Goal: Feedback & Contribution: Contribute content

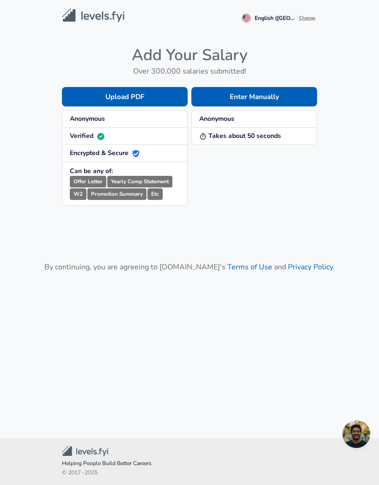
click at [285, 97] on button "Enter Manually" at bounding box center [254, 96] width 126 height 19
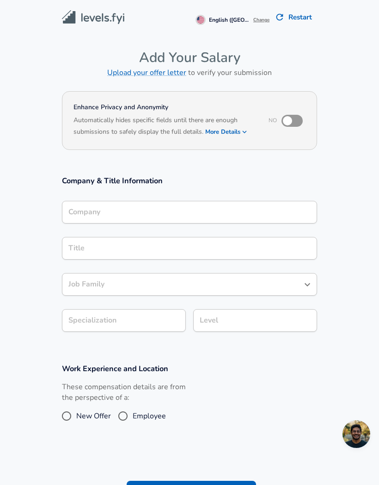
click at [270, 207] on input "Company" at bounding box center [189, 212] width 247 height 14
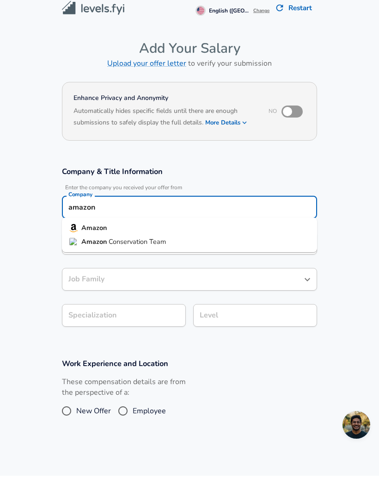
click at [77, 247] on img at bounding box center [73, 250] width 8 height 7
click at [82, 232] on strong "Amazon" at bounding box center [93, 236] width 25 height 9
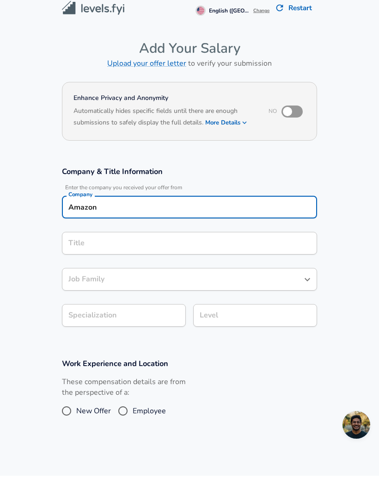
type input "Amazon"
click at [80, 234] on div "Title Title" at bounding box center [189, 252] width 255 height 36
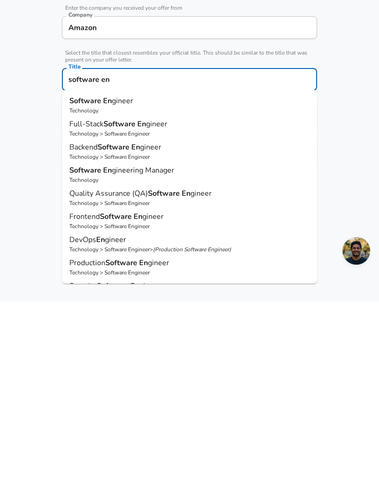
scroll to position [25, 0]
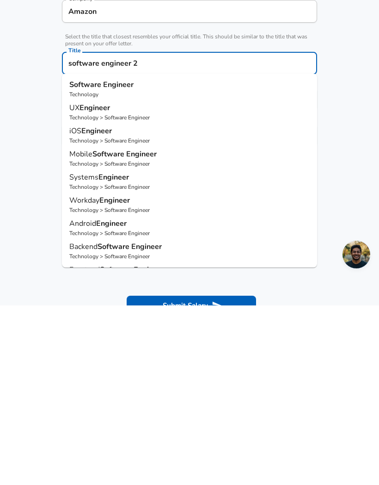
click at [91, 259] on strong "Software" at bounding box center [86, 264] width 34 height 10
type input "Software Engineer"
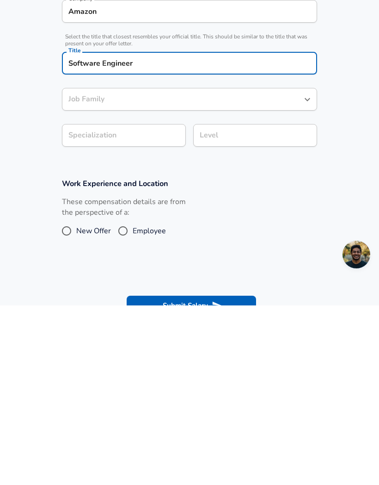
type input "Software Engineer"
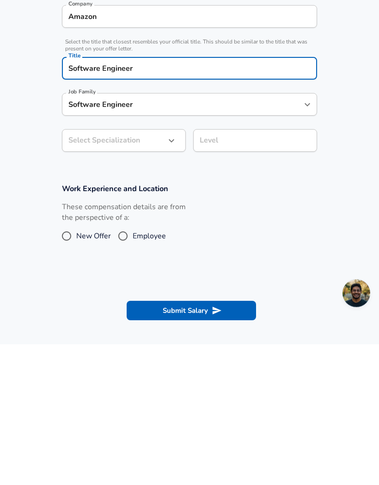
click at [83, 234] on div "Software Engineer Job Family" at bounding box center [189, 245] width 255 height 23
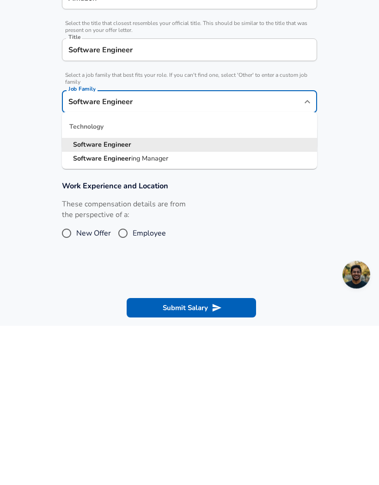
click at [87, 299] on strong "Software" at bounding box center [88, 303] width 31 height 9
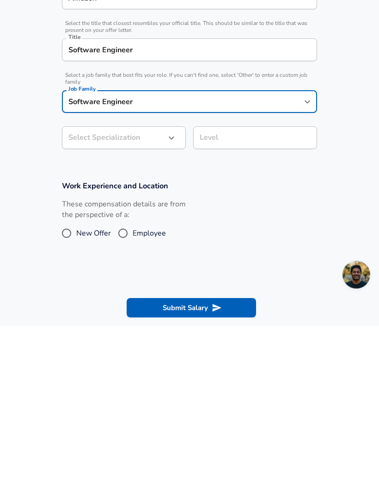
click at [100, 101] on body "English ([GEOGRAPHIC_DATA]) Change Restart Add Your Salary Upload your offer le…" at bounding box center [189, 183] width 379 height 485
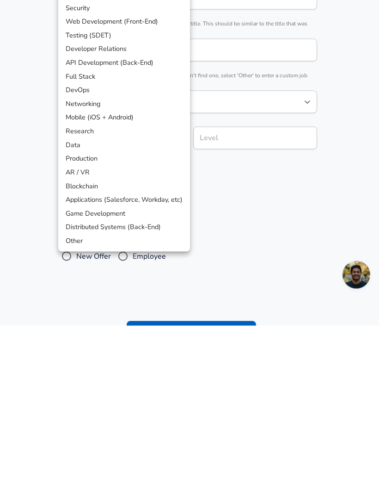
scroll to position [207, 0]
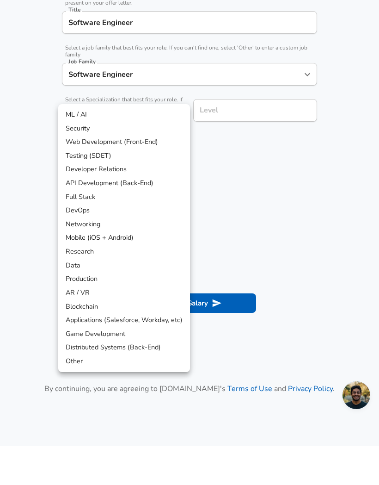
click at [74, 393] on li "Other" at bounding box center [124, 400] width 132 height 14
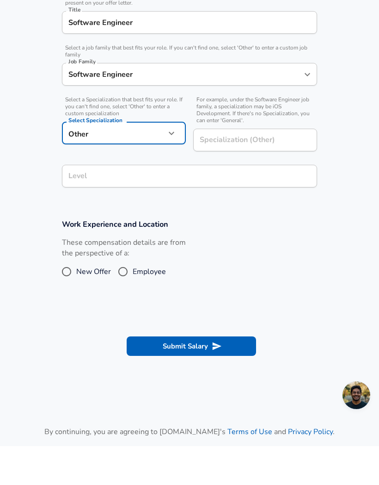
click at [90, 129] on body "English ([GEOGRAPHIC_DATA]) Change Restart Add Your Salary Upload your offer le…" at bounding box center [189, 35] width 379 height 485
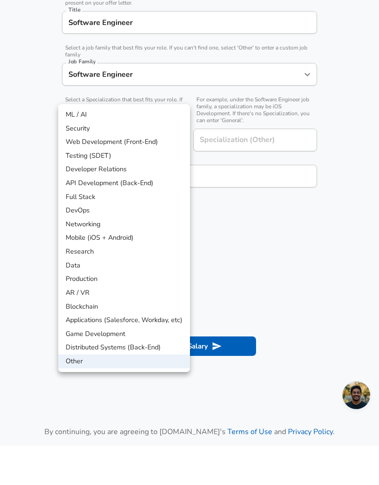
click at [81, 379] on li "Distributed Systems (Back-End)" at bounding box center [124, 386] width 132 height 14
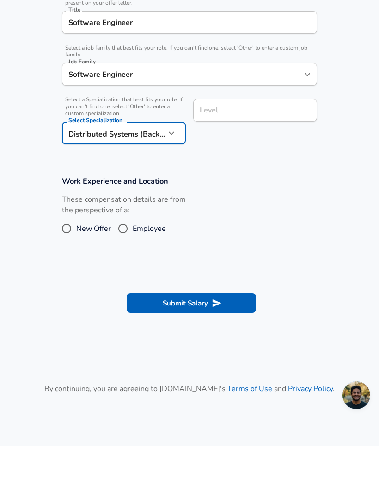
type input "Distributed Systems (Back-End)"
click at [284, 130] on div "Level Level" at bounding box center [251, 159] width 131 height 59
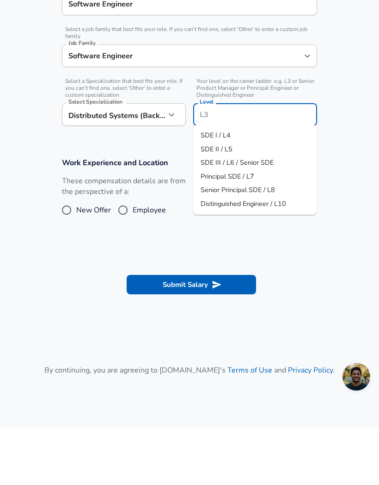
click at [264, 200] on li "SDE II / L5" at bounding box center [255, 207] width 124 height 14
type input "SDE II / L5"
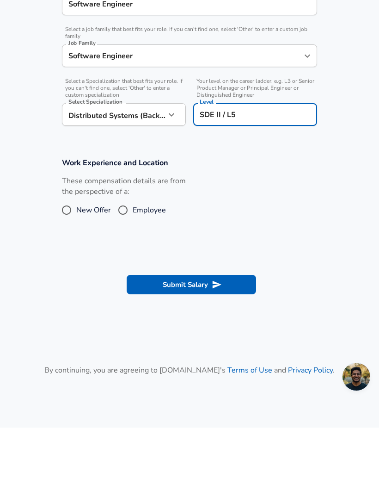
click at [123, 260] on input "Employee" at bounding box center [122, 267] width 19 height 15
radio input "true"
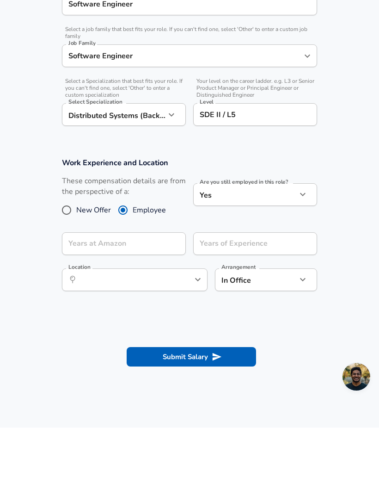
scroll to position [225, 0]
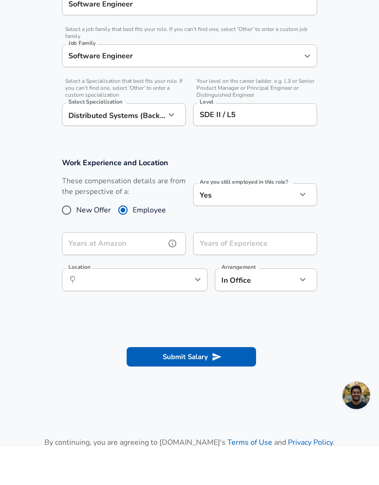
click at [161, 271] on input "Years at Amazon" at bounding box center [114, 282] width 104 height 23
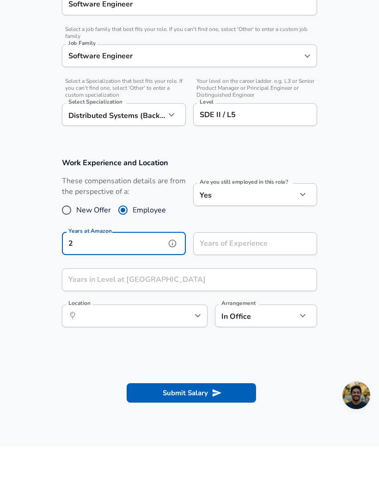
type input "2"
click at [264, 271] on input "Years of Experience" at bounding box center [245, 282] width 104 height 23
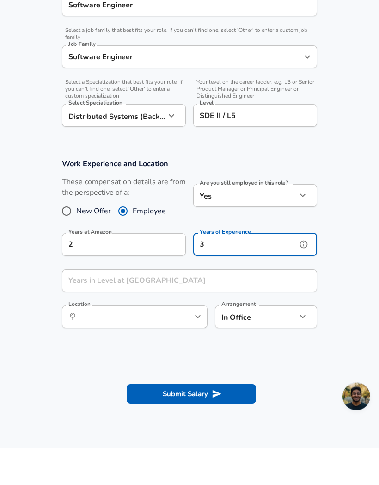
type input "3"
click at [262, 307] on input "Years in Level at [GEOGRAPHIC_DATA]" at bounding box center [179, 318] width 235 height 23
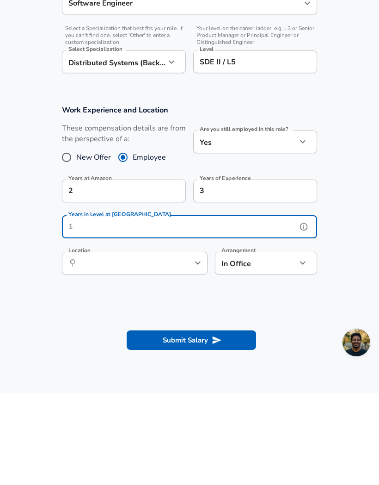
type input "1"
click at [189, 347] on button "help" at bounding box center [183, 354] width 14 height 14
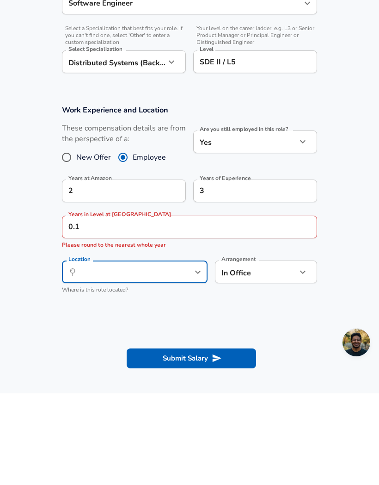
click at [262, 307] on input "0.1" at bounding box center [179, 318] width 235 height 23
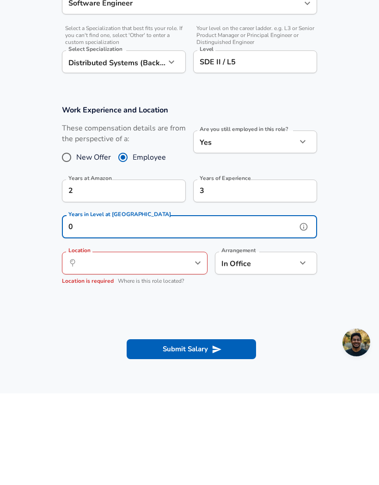
click at [187, 350] on icon "help" at bounding box center [182, 354] width 9 height 9
type input "0"
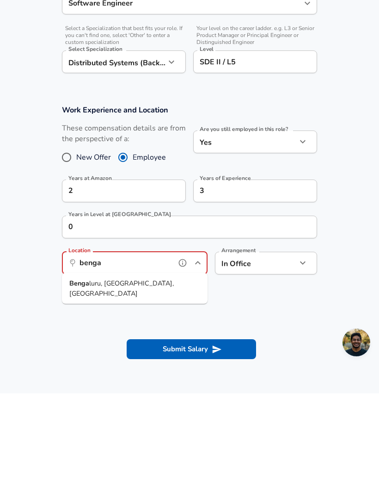
click at [152, 368] on li "Benga luru, KA, [GEOGRAPHIC_DATA]" at bounding box center [135, 380] width 146 height 24
type input "[GEOGRAPHIC_DATA], [GEOGRAPHIC_DATA], [GEOGRAPHIC_DATA]"
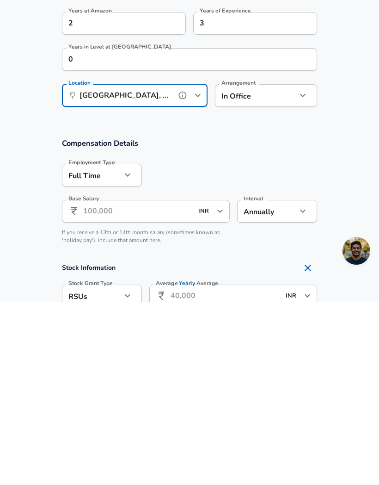
scroll to position [304, 0]
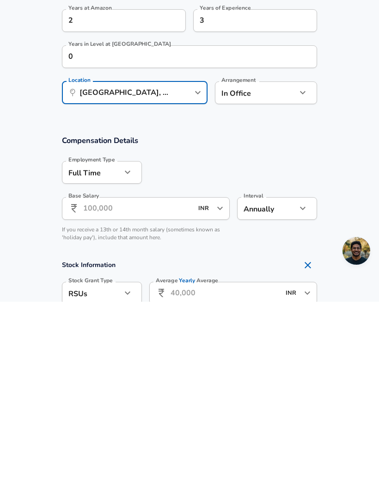
click at [159, 380] on input "Base Salary" at bounding box center [138, 391] width 110 height 23
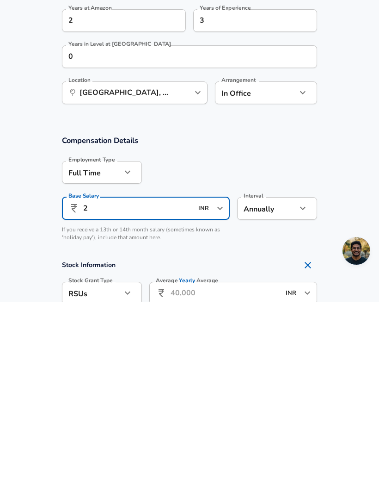
type input "2"
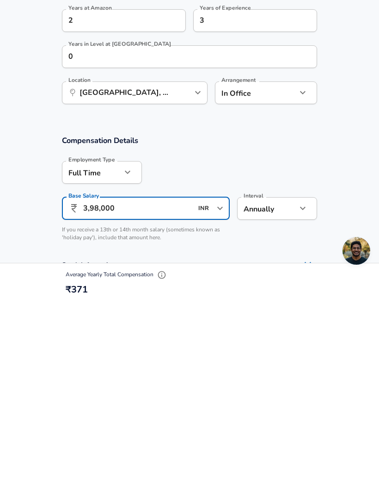
type input "39,80,000"
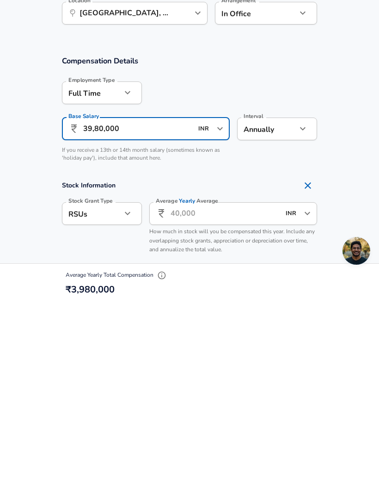
scroll to position [384, 0]
click at [233, 385] on input "Average Yearly Average" at bounding box center [226, 396] width 110 height 23
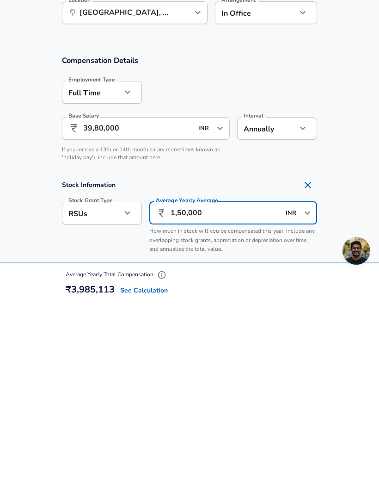
type input "15,00,000"
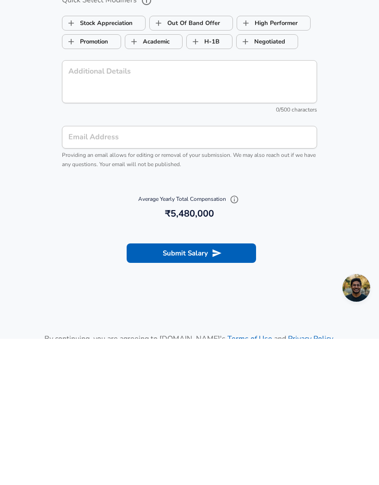
click at [231, 389] on button "Submit Salary" at bounding box center [192, 398] width 130 height 19
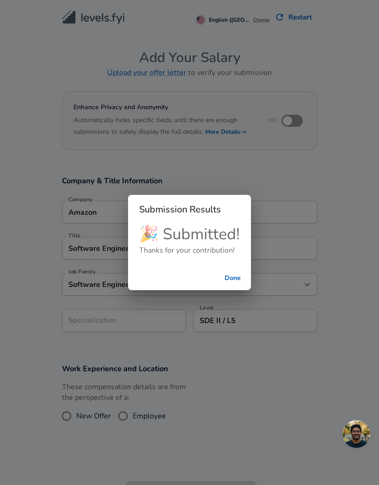
scroll to position [181, 0]
